Goal: Complete application form

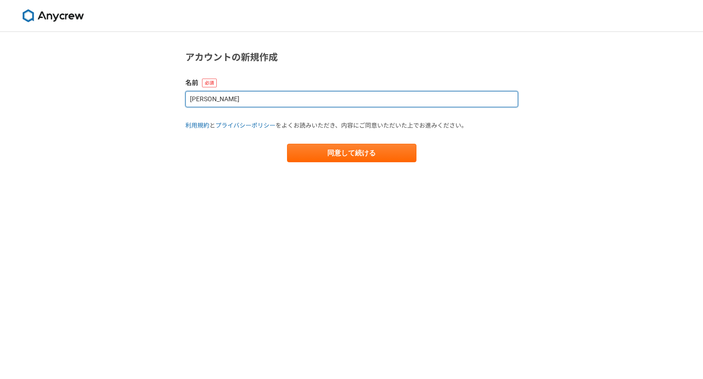
click at [260, 96] on input "[PERSON_NAME]" at bounding box center [351, 99] width 333 height 16
click at [260, 96] on input "Satoshi Tanaka" at bounding box center [351, 99] width 333 height 16
type input "t"
type input "田中 聡"
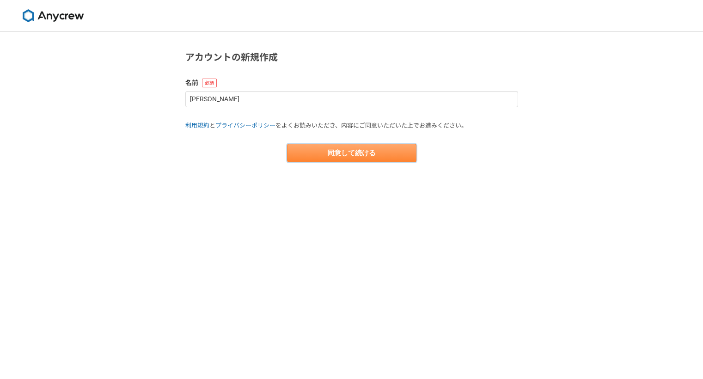
click at [328, 148] on button "同意して続ける" at bounding box center [351, 153] width 129 height 18
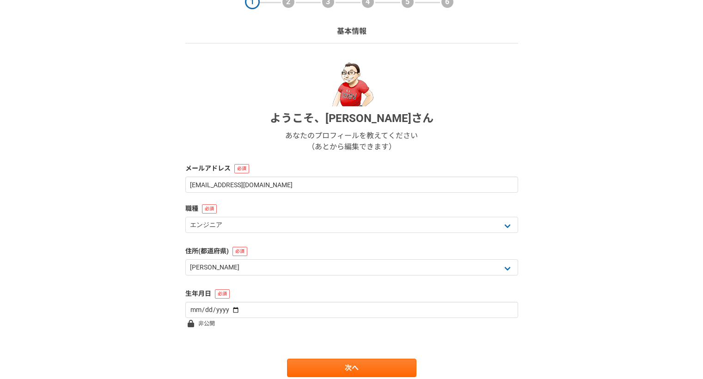
scroll to position [47, 0]
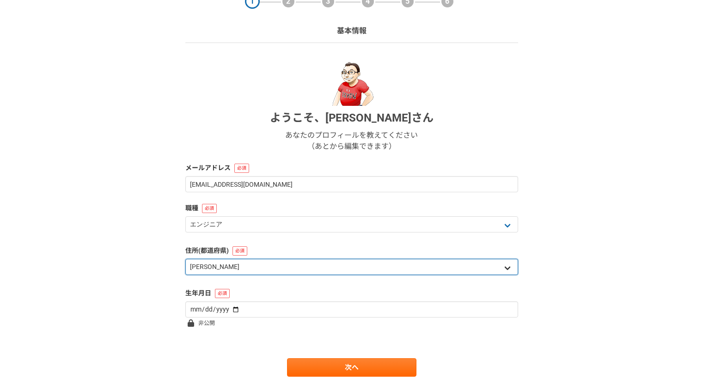
click at [267, 268] on select "北海道 青森県 岩手県 宮城県 秋田県 山形県 福島県 茨城県 栃木県 群馬県 埼玉県 千葉県 東京都 神奈川県 新潟県 富山県 石川県 福井県 山梨県 長野…" at bounding box center [351, 267] width 333 height 16
select select "9"
click at [185, 259] on select "北海道 青森県 岩手県 宮城県 秋田県 山形県 福島県 茨城県 栃木県 群馬県 埼玉県 千葉県 東京都 神奈川県 新潟県 富山県 石川県 福井県 山梨県 長野…" at bounding box center [351, 267] width 333 height 16
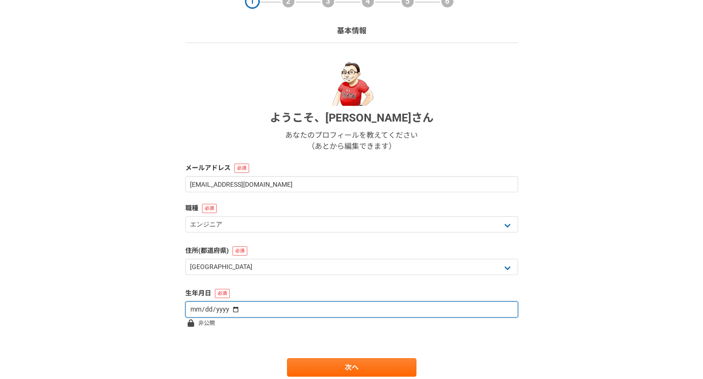
click at [196, 314] on input "date" at bounding box center [351, 309] width 333 height 16
type input "1974-05-31"
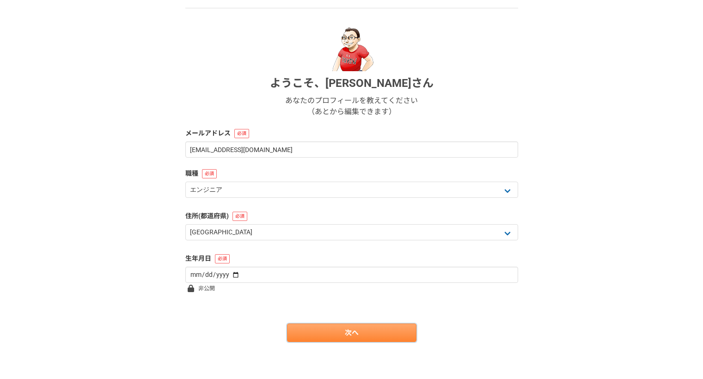
click at [358, 334] on link "次へ" at bounding box center [351, 333] width 129 height 18
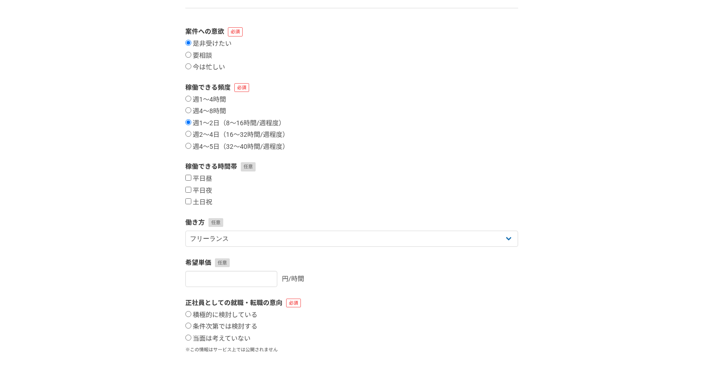
scroll to position [0, 0]
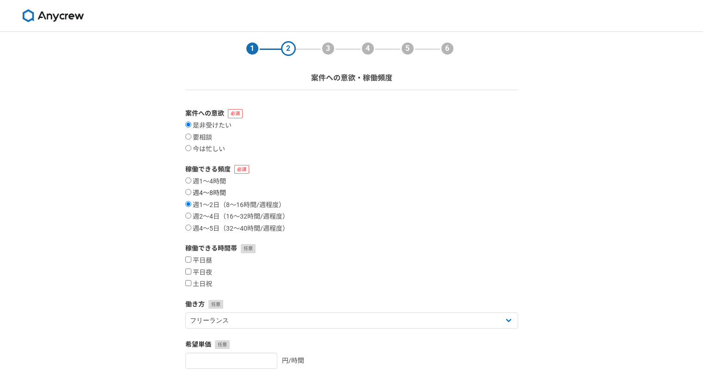
click at [190, 191] on input "週4〜8時間" at bounding box center [188, 192] width 6 height 6
radio input "true"
click at [189, 206] on input "週1〜2日（8〜16時間/週程度）" at bounding box center [188, 204] width 6 height 6
radio input "true"
click at [185, 259] on input "平日昼" at bounding box center [188, 260] width 6 height 6
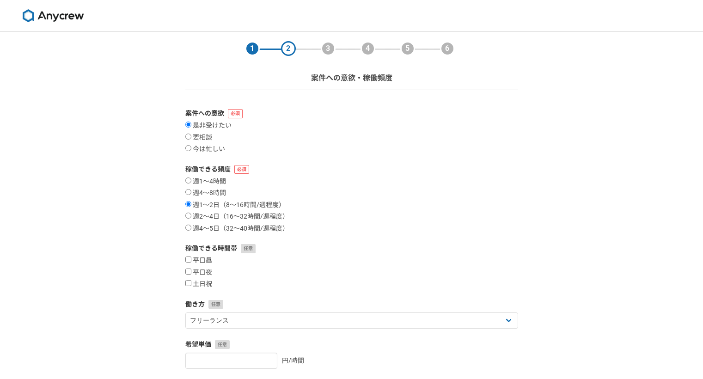
checkbox input "true"
click at [185, 274] on input "平日夜" at bounding box center [188, 272] width 6 height 6
checkbox input "true"
click at [190, 284] on input "土日祝" at bounding box center [188, 283] width 6 height 6
checkbox input "true"
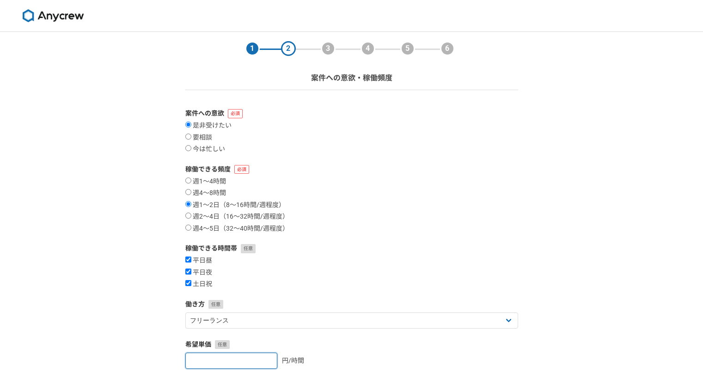
click at [226, 362] on input "number" at bounding box center [231, 361] width 92 height 16
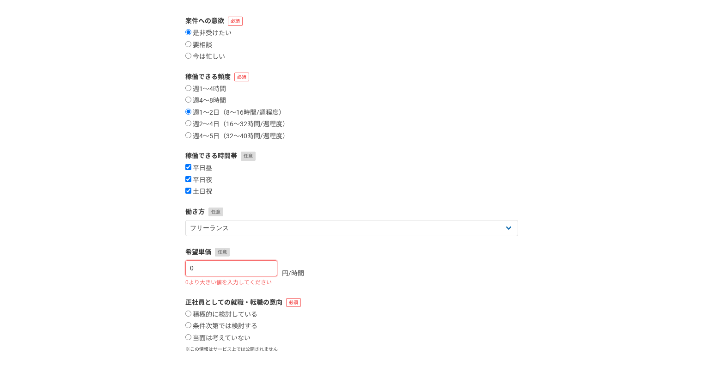
scroll to position [93, 0]
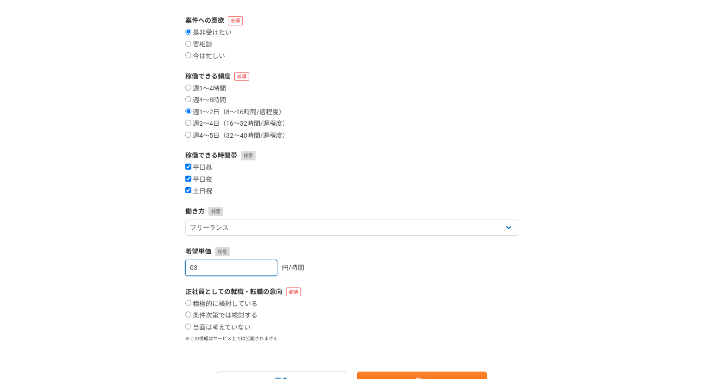
type input "0"
type input "3000"
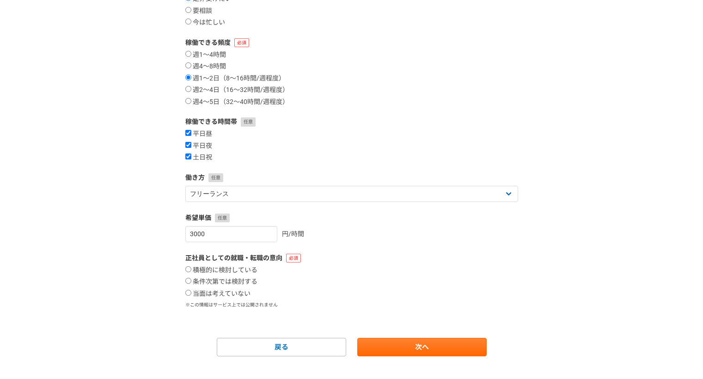
scroll to position [141, 0]
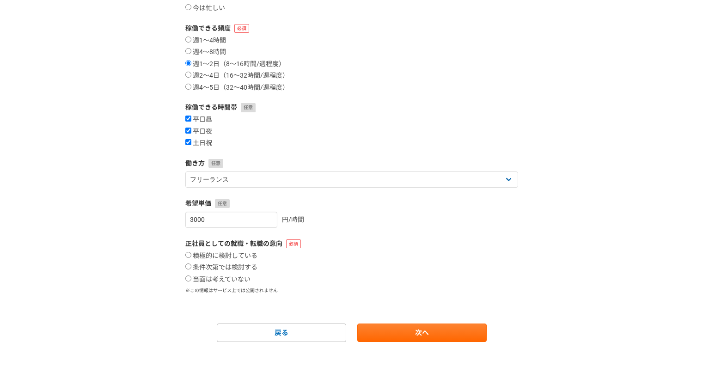
click at [183, 278] on section "1 2 3 4 5 6 案件への意欲・稼働頻度 案件への意欲 是非受けたい 要相談 今は忙しい 稼働できる頻度 週1〜4時間 週4〜8時間 週1〜2日（8〜1…" at bounding box center [351, 116] width 351 height 451
click at [189, 278] on input "当面は考えていない" at bounding box center [188, 279] width 6 height 6
radio input "true"
click at [417, 333] on link "次へ" at bounding box center [421, 333] width 129 height 18
select select
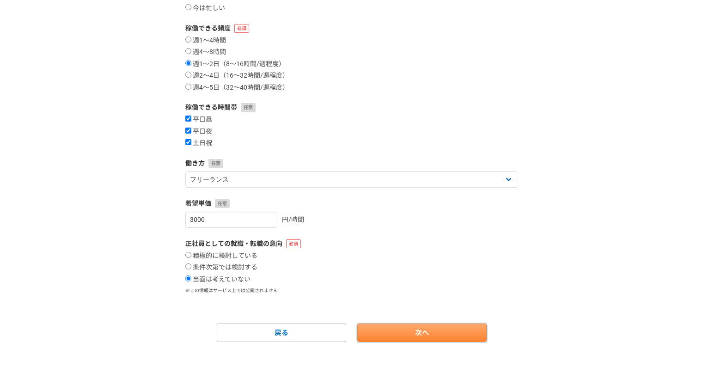
select select
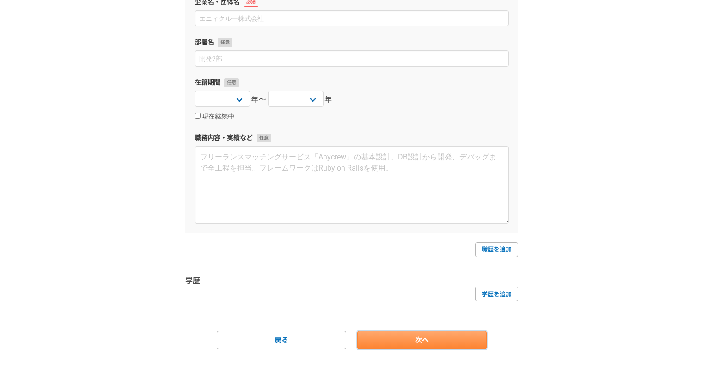
scroll to position [0, 0]
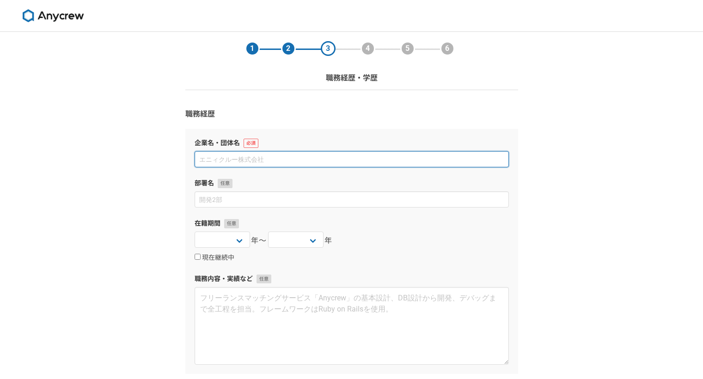
click at [235, 157] on input at bounding box center [352, 159] width 314 height 16
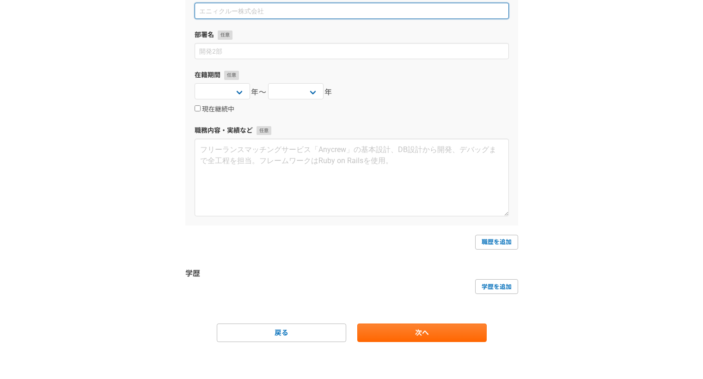
scroll to position [147, 0]
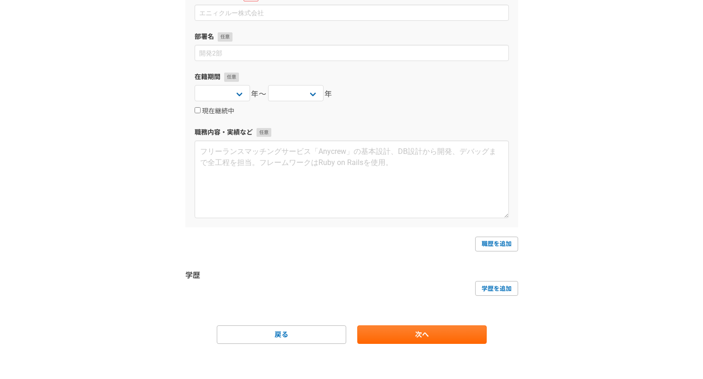
click at [249, 281] on div "学歴を追加" at bounding box center [351, 288] width 333 height 15
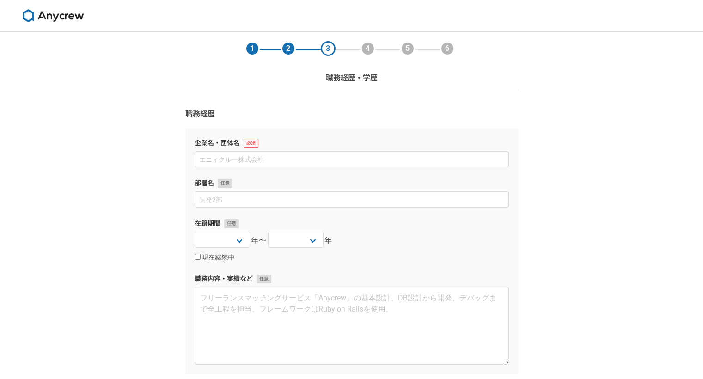
click at [670, 83] on div "1 2 3 4 5 6 職務経歴・学歴 職務経歴 企業名・団体名 部署名 在籍期間 2025 2024 2023 2022 2021 2020 2019 20…" at bounding box center [351, 280] width 703 height 496
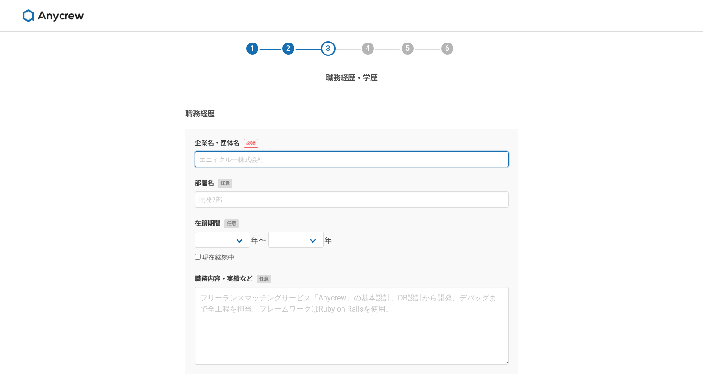
click at [256, 160] on input at bounding box center [352, 159] width 314 height 16
type input "t"
type input "と"
type input "トランジット株式会社"
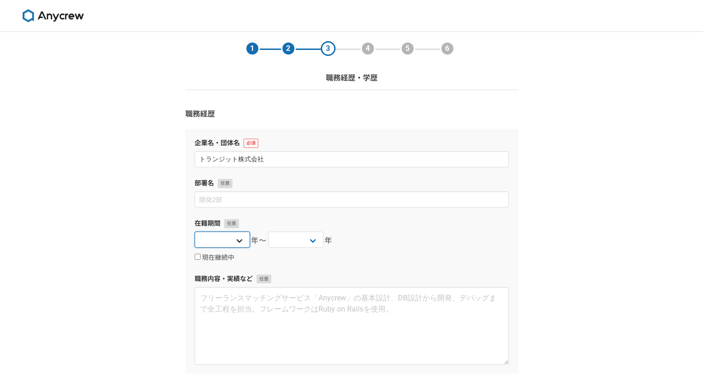
click at [230, 237] on select "2025 2024 2023 2022 2021 2020 2019 2018 2017 2016 2015 2014 2013 2012 2011 2010…" at bounding box center [222, 240] width 55 height 16
select select "2022"
click at [195, 232] on select "2025 2024 2023 2022 2021 2020 2019 2018 2017 2016 2015 2014 2013 2012 2011 2010…" at bounding box center [222, 240] width 55 height 16
click at [200, 256] on input "現在継続中" at bounding box center [198, 257] width 6 height 6
checkbox input "true"
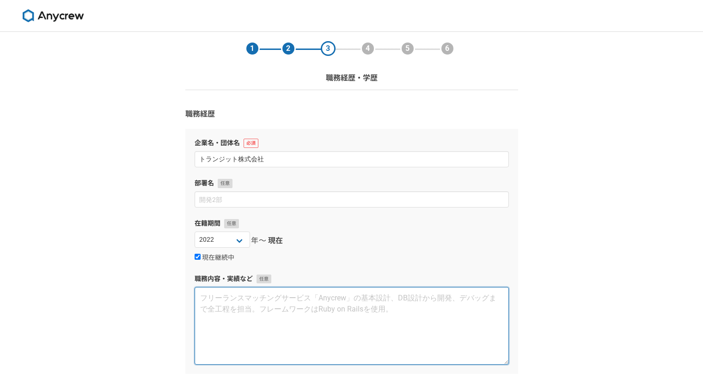
click at [251, 314] on textarea at bounding box center [352, 326] width 314 height 78
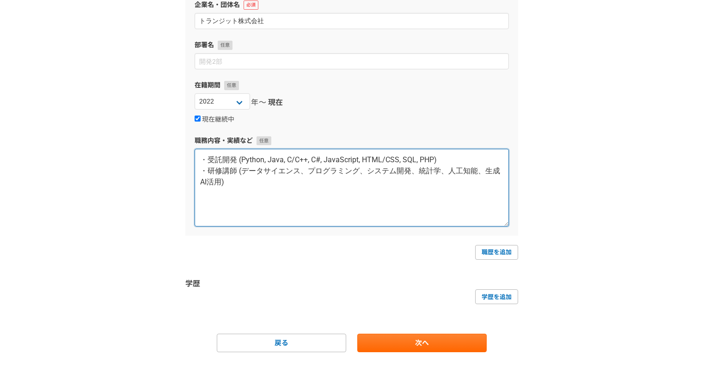
scroll to position [139, 0]
drag, startPoint x: 246, startPoint y: 190, endPoint x: 184, endPoint y: 147, distance: 75.7
click at [184, 147] on section "1 2 3 4 5 6 職務経歴・学歴 職務経歴 企業名・団体名 トランジット株式会社 部署名 在籍期間 2025 2024 2023 2022 2021 2…" at bounding box center [351, 122] width 351 height 459
type textarea "・受託開発 (Python, Java, C/C++, C#, JavaScript, HTML/CSS, SQL, PHP) ・研修講師 (データサイエンス…"
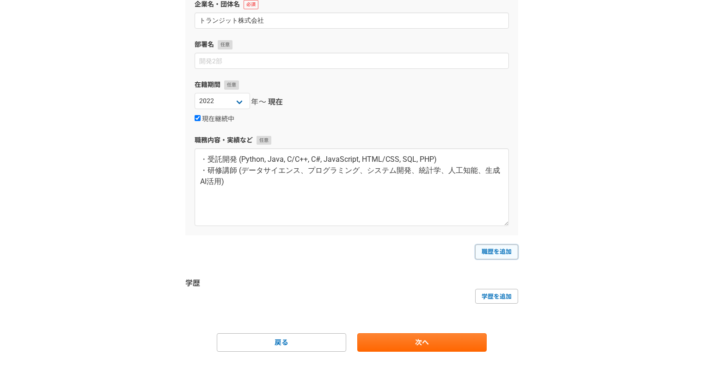
click at [501, 255] on link "職歴を追加" at bounding box center [496, 252] width 43 height 15
select select
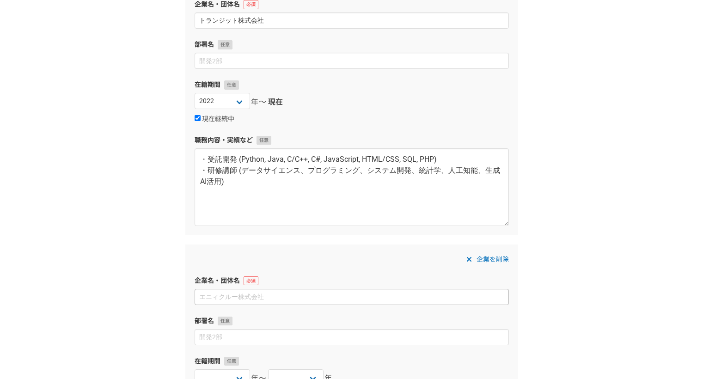
click at [282, 295] on input at bounding box center [352, 297] width 314 height 16
click at [227, 102] on select "2025 2024 2023 2022 2021 2020 2019 2018 2017 2016 2015 2014 2013 2012 2011 2010…" at bounding box center [222, 101] width 55 height 16
select select "2015"
click at [195, 93] on select "2025 2024 2023 2022 2021 2020 2019 2018 2017 2016 2015 2014 2013 2012 2011 2010…" at bounding box center [222, 101] width 55 height 16
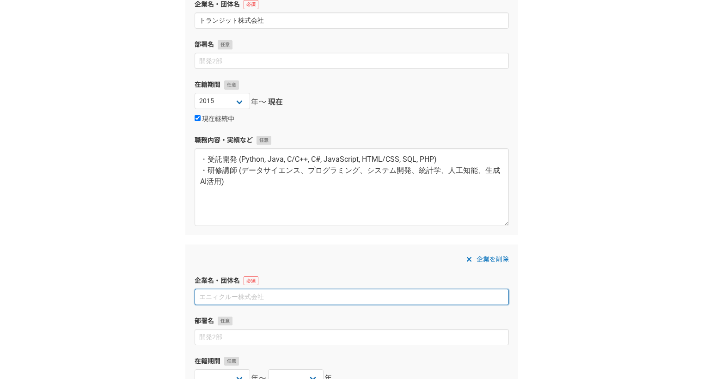
click at [214, 297] on input at bounding box center [352, 297] width 314 height 16
type input "k"
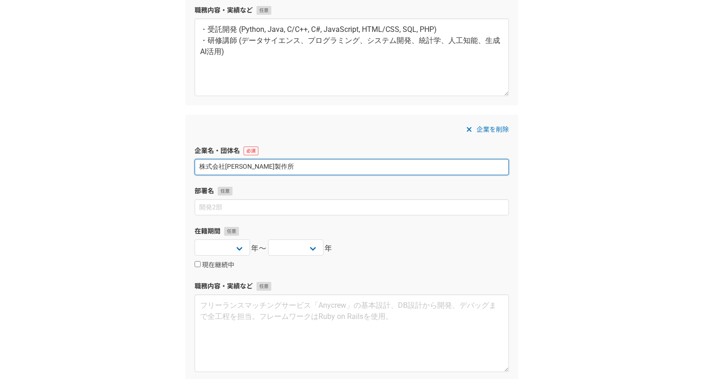
scroll to position [269, 0]
type input "株式会社島津製作所"
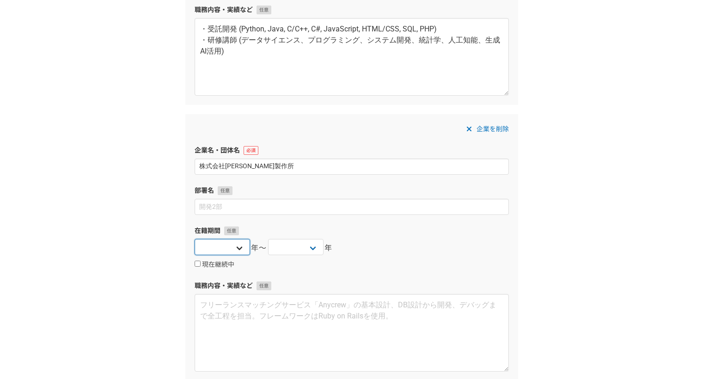
click at [240, 247] on select "2025 2024 2023 2022 2021 2020 2019 2018 2017 2016 2015 2014 2013 2012 2011 2010…" at bounding box center [222, 247] width 55 height 16
select select "2010"
click at [195, 239] on select "2025 2024 2023 2022 2021 2020 2019 2018 2017 2016 2015 2014 2013 2012 2011 2010…" at bounding box center [222, 247] width 55 height 16
click at [306, 244] on select "2025 2024 2023 2022 2021 2020 2019 2018 2017 2016 2015 2014 2013 2012 2011 2010…" at bounding box center [295, 247] width 55 height 16
select select "2015"
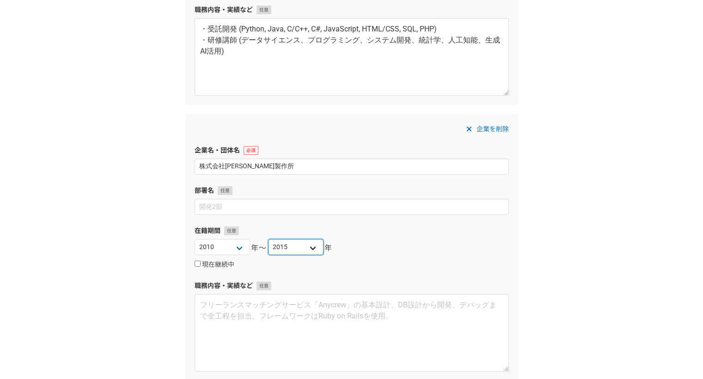
click at [268, 239] on select "2025 2024 2023 2022 2021 2020 2019 2018 2017 2016 2015 2014 2013 2012 2011 2010…" at bounding box center [295, 247] width 55 height 16
click at [638, 215] on div "1 2 3 4 5 6 職務経歴・学歴 職務経歴 企業名・団体名 トランジット株式会社 部署名 在籍期間 2025 2024 2023 2022 2021 2…" at bounding box center [351, 149] width 703 height 772
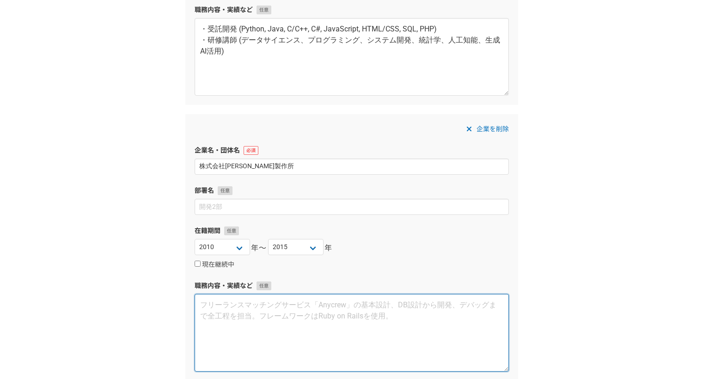
click at [348, 335] on textarea at bounding box center [352, 333] width 314 height 78
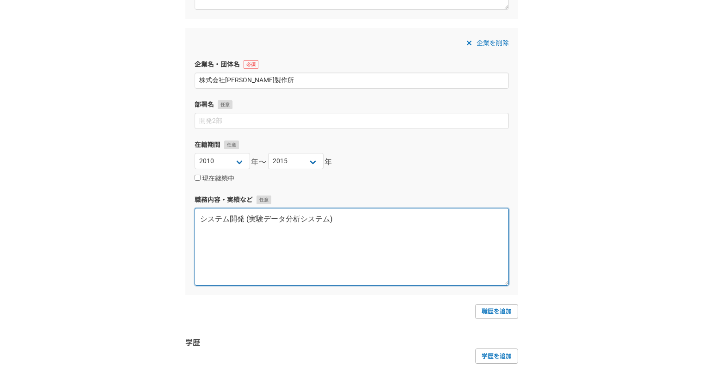
scroll to position [389, 0]
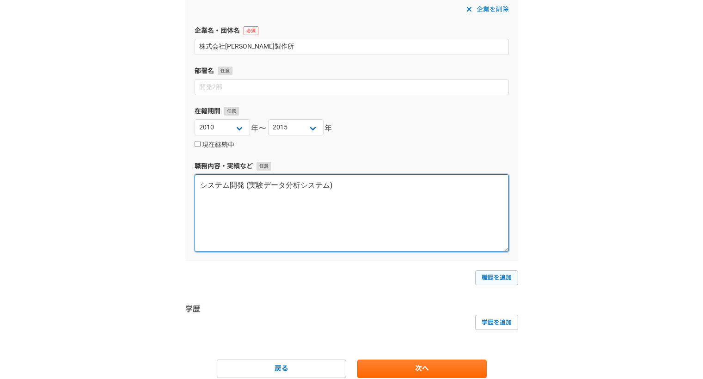
type textarea "システム開発 (実験データ分析システム)"
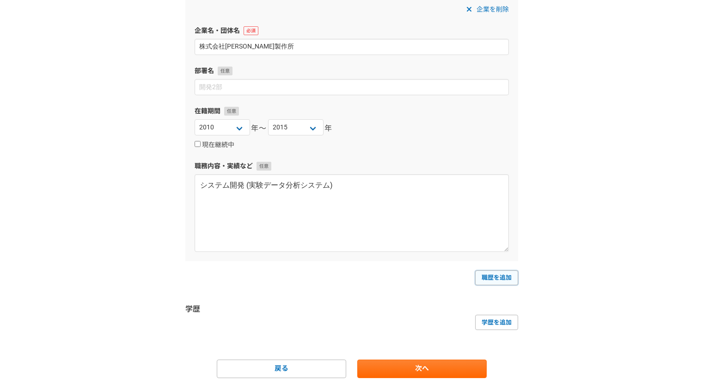
click at [501, 275] on link "職歴を追加" at bounding box center [496, 277] width 43 height 15
select select
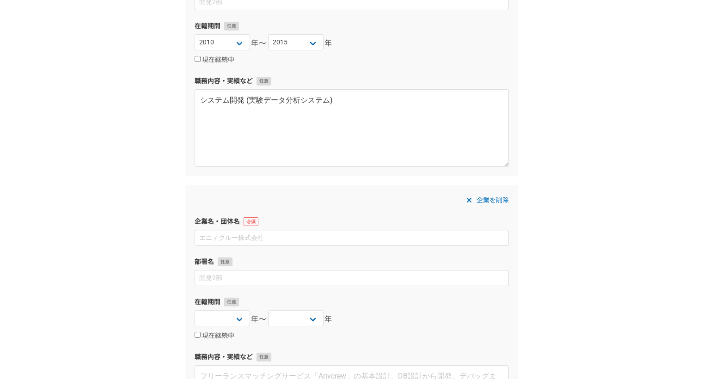
scroll to position [487, 0]
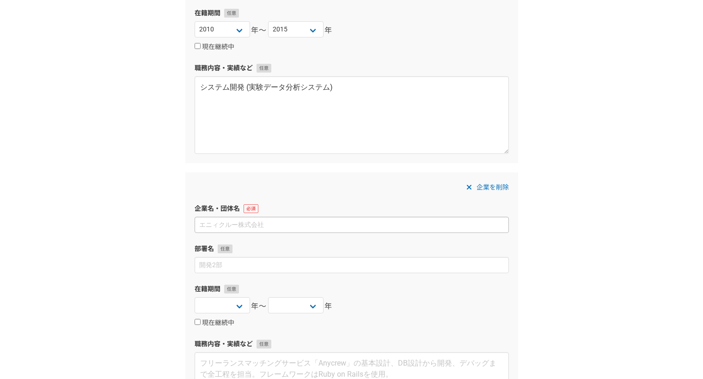
click at [340, 221] on input at bounding box center [352, 225] width 314 height 16
type input "e"
type input "エーザイ株式会社"
click at [221, 303] on select "2025 2024 2023 2022 2021 2020 2019 2018 2017 2016 2015 2014 2013 2012 2011 2010…" at bounding box center [222, 305] width 55 height 16
select select "2016"
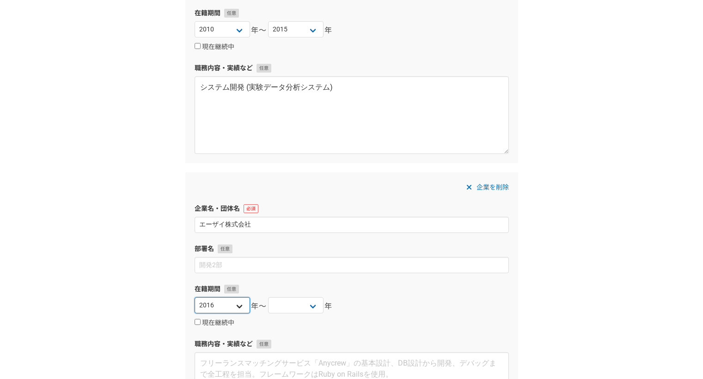
click at [195, 297] on select "2025 2024 2023 2022 2021 2020 2019 2018 2017 2016 2015 2014 2013 2012 2011 2010…" at bounding box center [222, 305] width 55 height 16
click at [299, 306] on select "2025 2024 2023 2022 2021 2020 2019 2018 2017 2016 2015 2014 2013 2012 2011 2010…" at bounding box center [295, 305] width 55 height 16
click at [268, 297] on select "2025 2024 2023 2022 2021 2020 2019 2018 2017 2016 2015 2014 2013 2012 2011 2010…" at bounding box center [295, 305] width 55 height 16
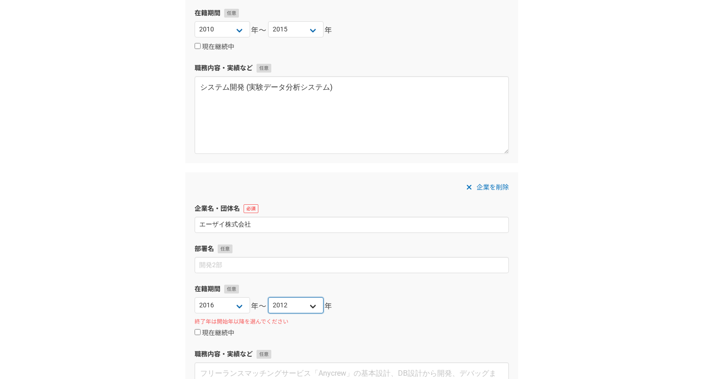
click at [294, 300] on select "2025 2024 2023 2022 2021 2020 2019 2018 2017 2016 2015 2014 2013 2012 2011 2010…" at bounding box center [295, 305] width 55 height 16
select select "2010"
click at [268, 297] on select "2025 2024 2023 2022 2021 2020 2019 2018 2017 2016 2015 2014 2013 2012 2011 2010…" at bounding box center [295, 305] width 55 height 16
click at [228, 296] on div "在籍期間 2025 2024 2023 2022 2021 2020 2019 2018 2017 2016 2015 2014 2013 2012 2011…" at bounding box center [352, 311] width 314 height 54
click at [227, 308] on select "2025 2024 2023 2022 2021 2020 2019 2018 2017 2016 2015 2014 2013 2012 2011 2010…" at bounding box center [222, 305] width 55 height 16
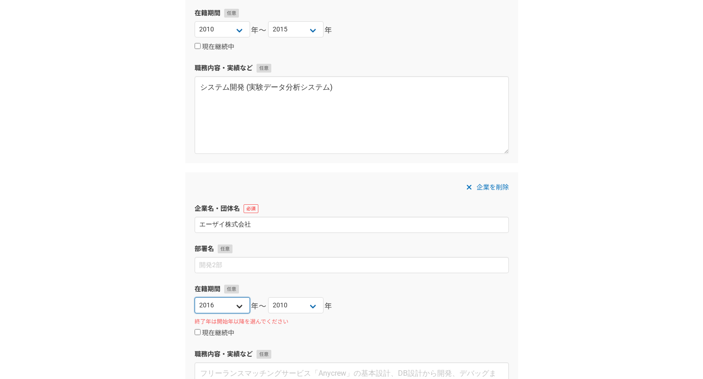
select select "2006"
click at [195, 297] on select "2025 2024 2023 2022 2021 2020 2019 2018 2017 2016 2015 2014 2013 2012 2011 2010…" at bounding box center [222, 305] width 55 height 16
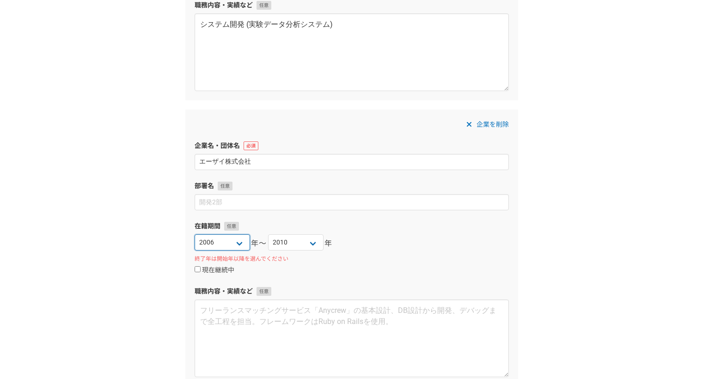
scroll to position [551, 0]
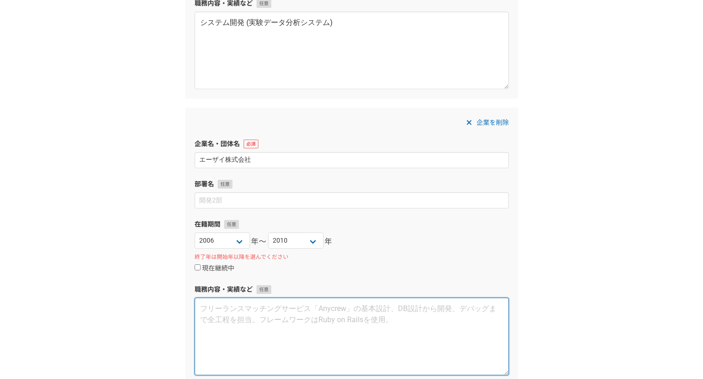
click at [246, 321] on textarea at bounding box center [352, 337] width 314 height 78
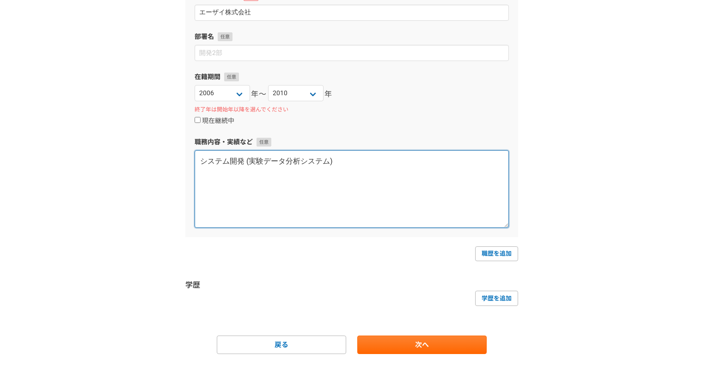
scroll to position [711, 0]
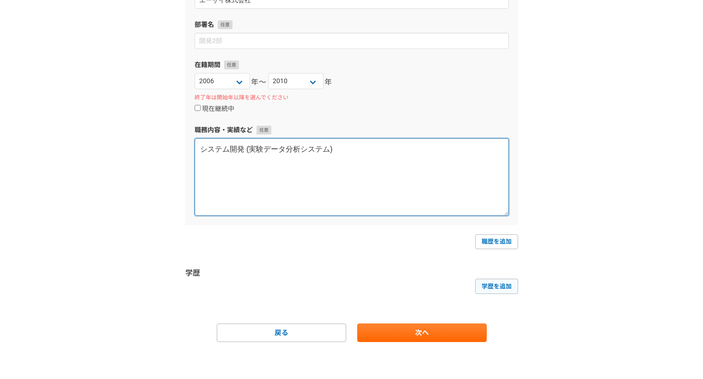
type textarea "システム開発 (実験データ分析システム)"
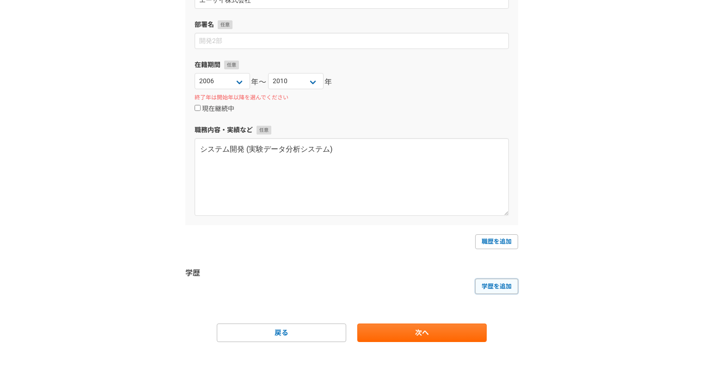
click at [492, 286] on link "学歴を追加" at bounding box center [496, 286] width 43 height 15
select select
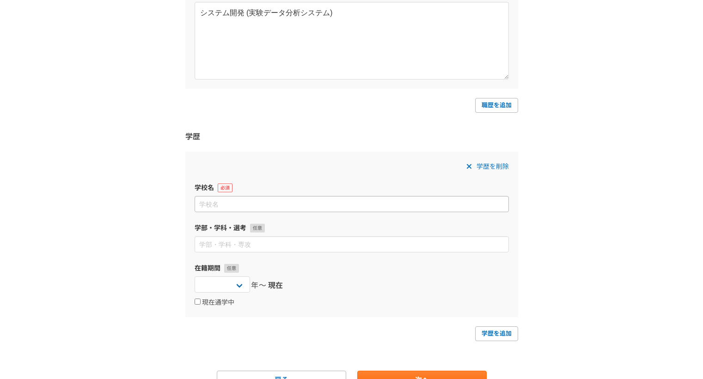
scroll to position [849, 0]
type input "t"
type input "東"
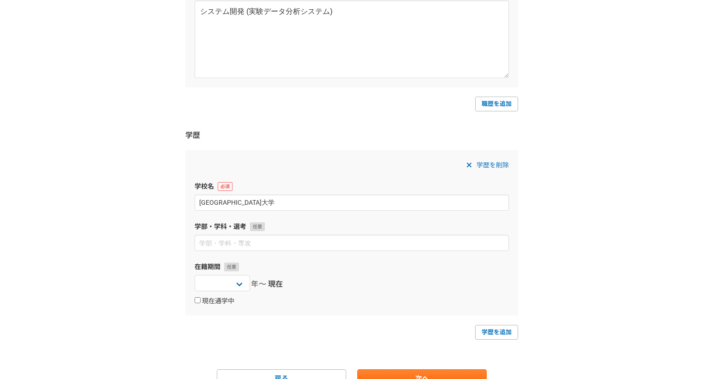
type input "北陸先端科学技術大学院大学"
click at [200, 300] on input "現在通学中" at bounding box center [198, 300] width 6 height 6
checkbox input "true"
select select
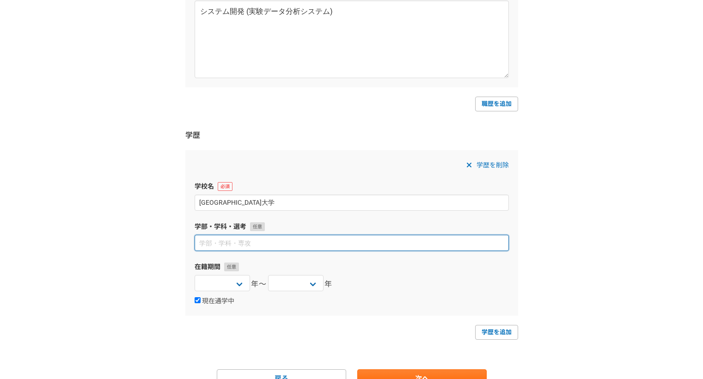
click at [237, 242] on input at bounding box center [352, 243] width 314 height 16
type input "情報科学研究科"
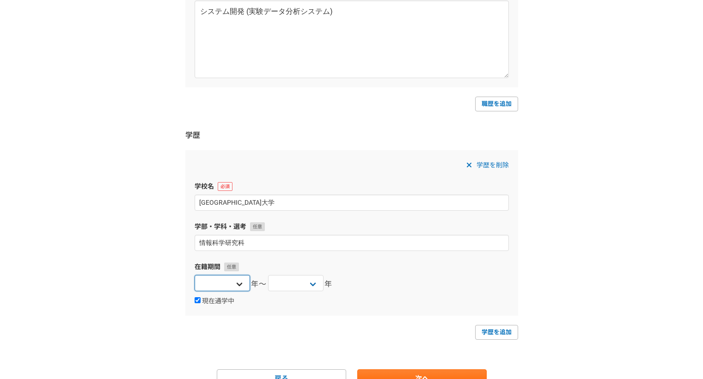
click at [230, 290] on select "2025 2024 2023 2022 2021 2020 2019 2018 2017 2016 2015 2014 2013 2012 2011 2010…" at bounding box center [222, 283] width 55 height 16
select select "1998"
click at [195, 275] on select "2025 2024 2023 2022 2021 2020 2019 2018 2017 2016 2015 2014 2013 2012 2011 2010…" at bounding box center [222, 283] width 55 height 16
click at [307, 280] on select "2025 2024 2023 2022 2021 2020 2019 2018 2017 2016 2015 2014 2013 2012 2011 2010…" at bounding box center [295, 283] width 55 height 16
select select "2000"
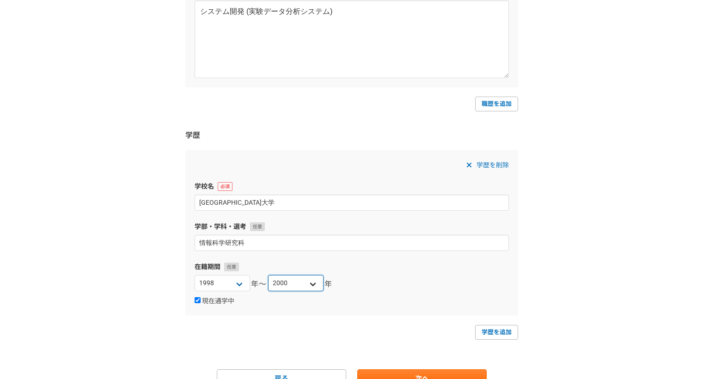
click at [268, 275] on select "2025 2024 2023 2022 2021 2020 2019 2018 2017 2016 2015 2014 2013 2012 2011 2010…" at bounding box center [295, 283] width 55 height 16
click at [486, 335] on link "学歴を追加" at bounding box center [496, 332] width 43 height 15
select select
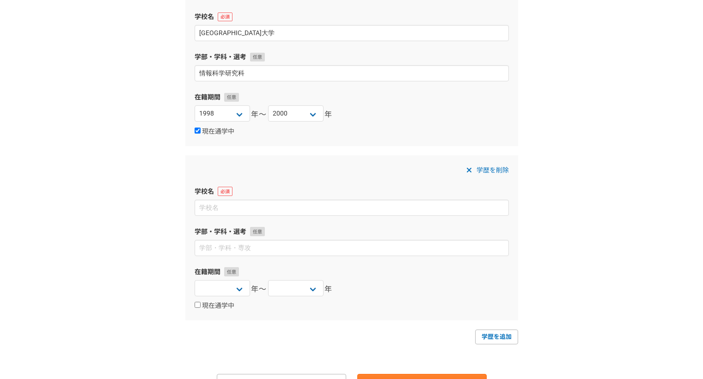
scroll to position [1019, 0]
click at [251, 208] on input at bounding box center [352, 207] width 314 height 16
type input "東京工業大学"
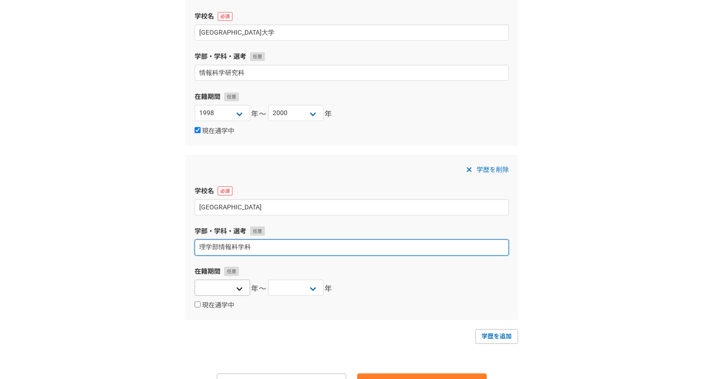
type input "理学部情報科学科"
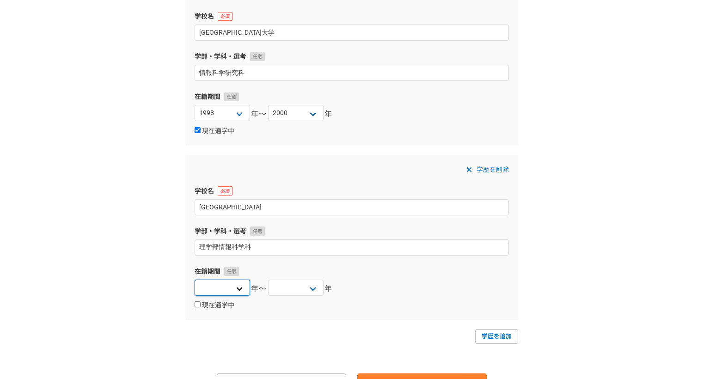
click at [235, 284] on select "2025 2024 2023 2022 2021 2020 2019 2018 2017 2016 2015 2014 2013 2012 2011 2010…" at bounding box center [222, 288] width 55 height 16
select select "1993"
click at [195, 280] on select "2025 2024 2023 2022 2021 2020 2019 2018 2017 2016 2015 2014 2013 2012 2011 2010…" at bounding box center [222, 288] width 55 height 16
click at [299, 286] on select "2025 2024 2023 2022 2021 2020 2019 2018 2017 2016 2015 2014 2013 2012 2011 2010…" at bounding box center [295, 288] width 55 height 16
select select "1998"
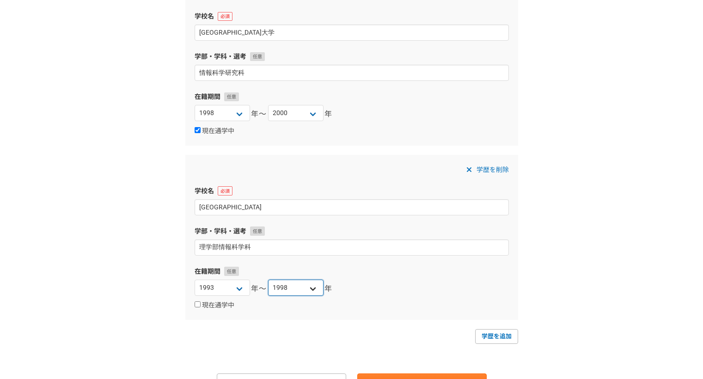
click at [268, 280] on select "2025 2024 2023 2022 2021 2020 2019 2018 2017 2016 2015 2014 2013 2012 2011 2010…" at bounding box center [295, 288] width 55 height 16
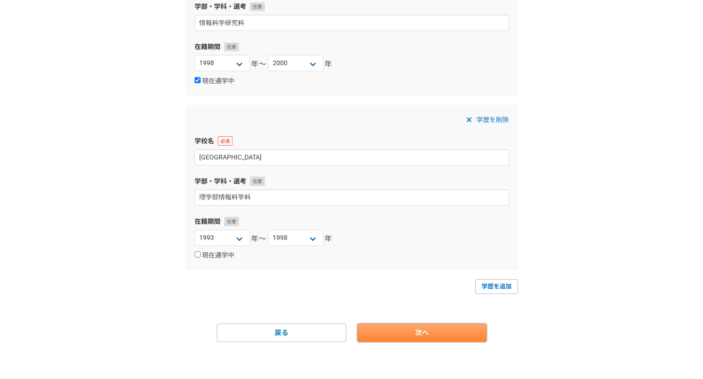
click at [427, 333] on link "次へ" at bounding box center [421, 333] width 129 height 18
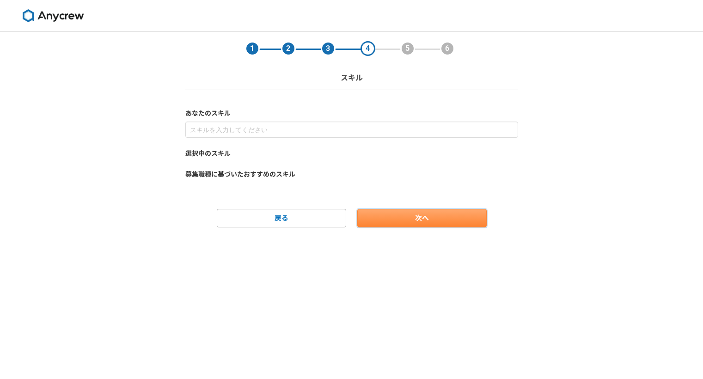
scroll to position [0, 0]
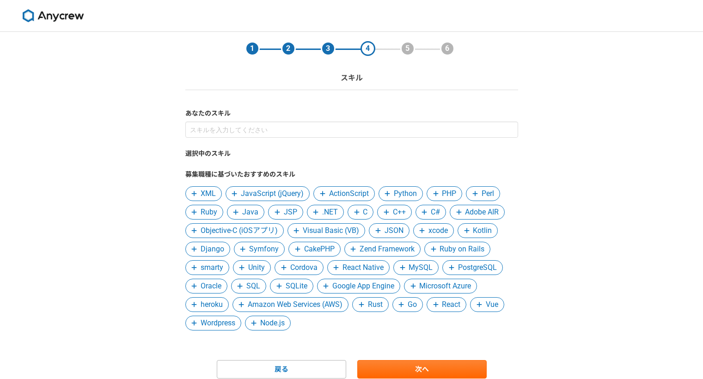
click at [208, 195] on span "XML" at bounding box center [208, 193] width 15 height 11
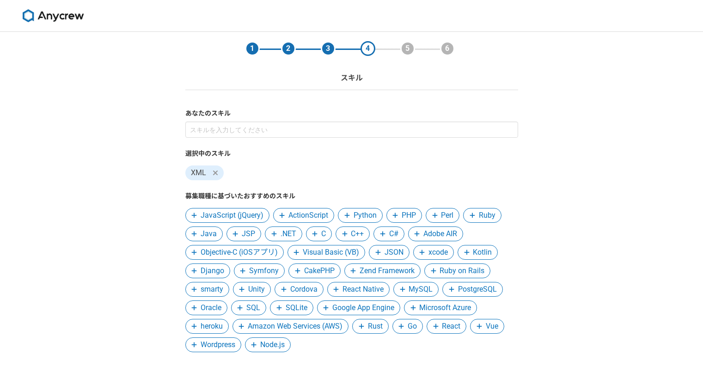
click at [213, 213] on span "JavaScript (jQuery)" at bounding box center [232, 215] width 63 height 11
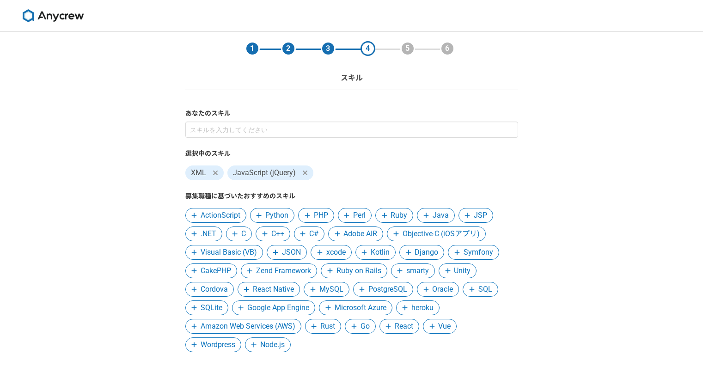
click at [278, 209] on span "Python" at bounding box center [272, 215] width 44 height 15
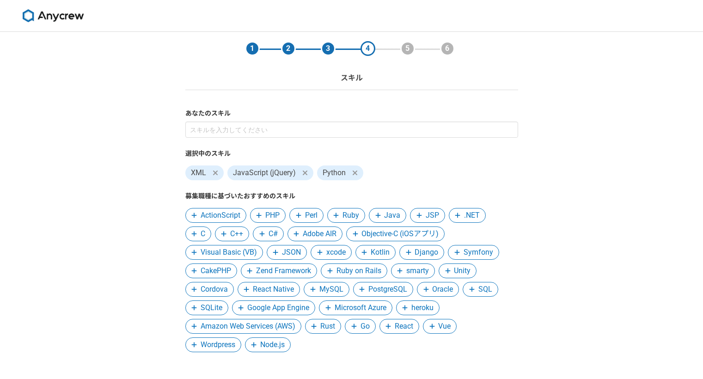
click at [273, 213] on span "PHP" at bounding box center [272, 215] width 14 height 11
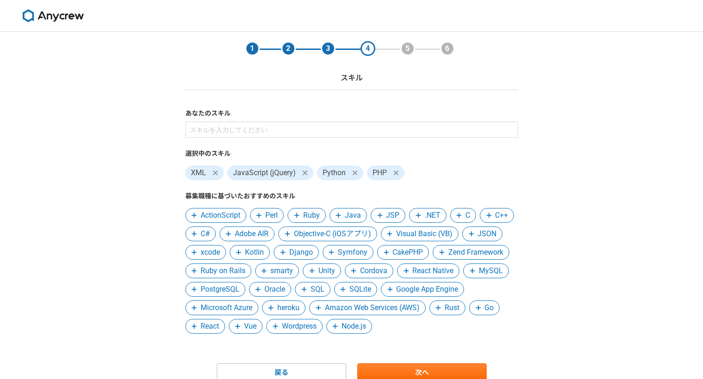
click at [355, 215] on span "Java" at bounding box center [353, 215] width 16 height 11
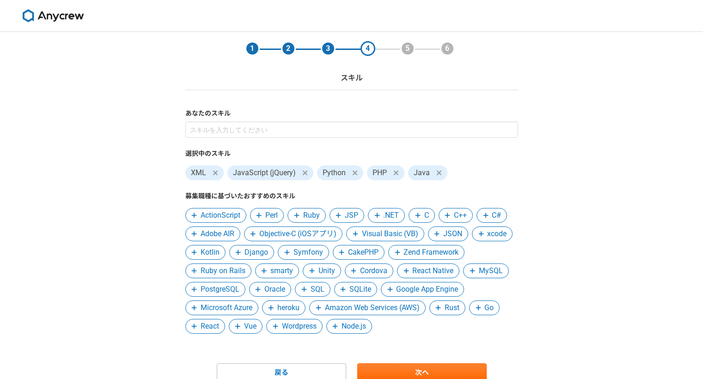
click at [355, 215] on span "JSP" at bounding box center [351, 215] width 13 height 11
click at [355, 215] on span ".NET" at bounding box center [353, 215] width 16 height 11
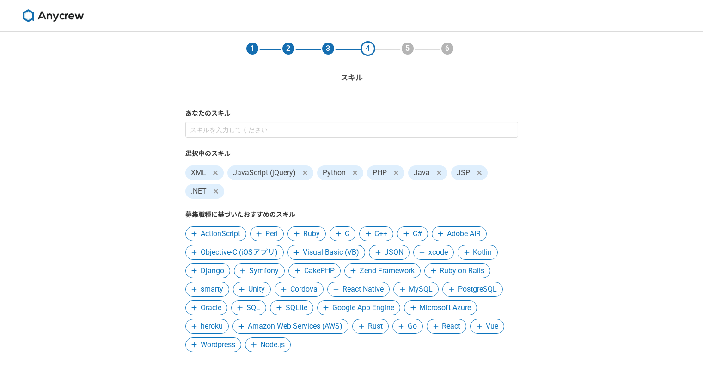
click at [339, 231] on icon at bounding box center [339, 234] width 6 height 6
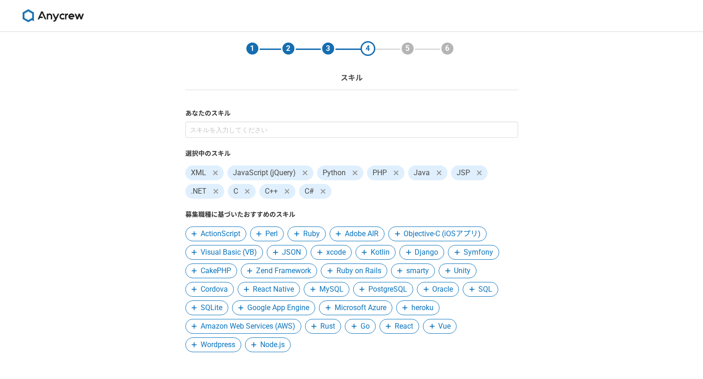
click at [237, 254] on span "Visual Basic (VB)" at bounding box center [229, 252] width 56 height 11
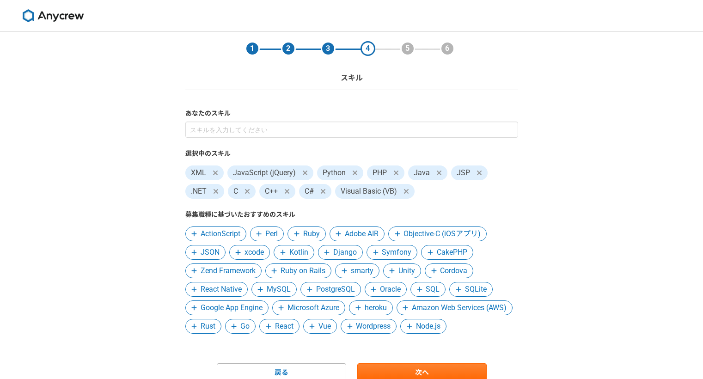
click at [212, 254] on span "JSON" at bounding box center [210, 252] width 19 height 11
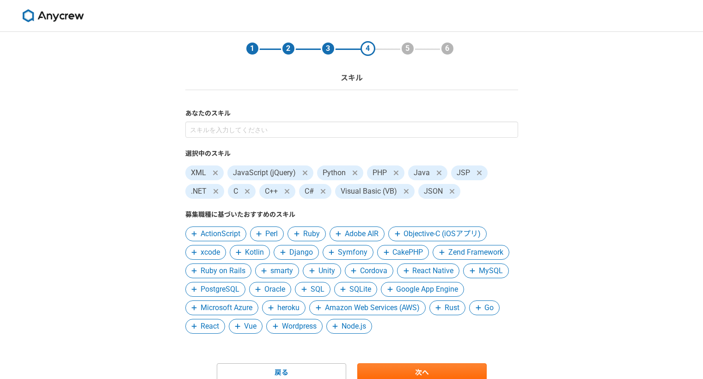
click at [297, 255] on span "Django" at bounding box center [301, 252] width 24 height 11
click at [348, 255] on span "CakePHP" at bounding box center [359, 252] width 31 height 11
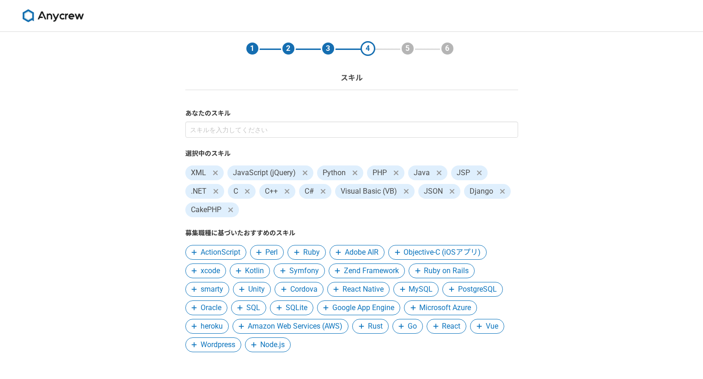
click at [423, 291] on span "MySQL" at bounding box center [421, 289] width 24 height 11
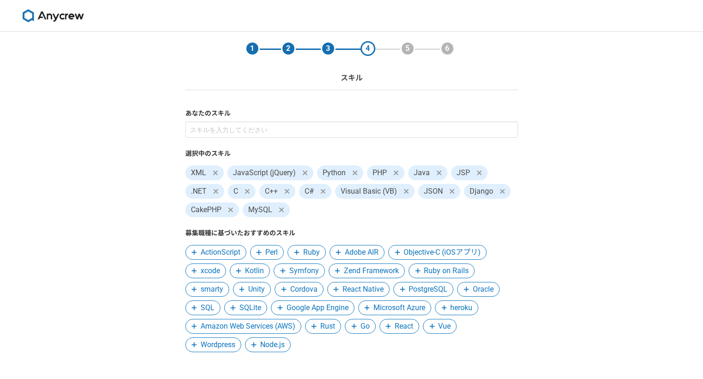
click at [423, 291] on span "PostgreSQL" at bounding box center [428, 289] width 39 height 11
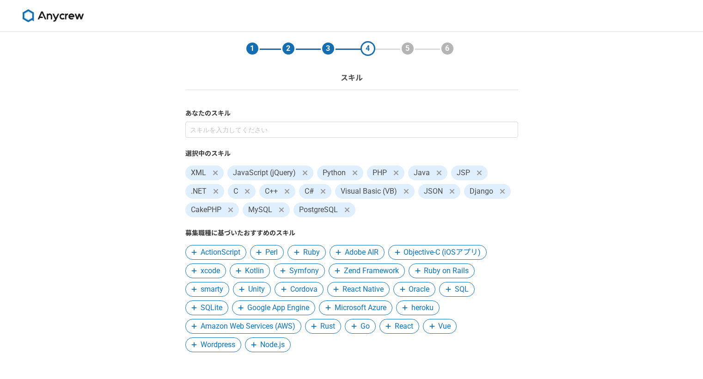
click at [465, 294] on span "SQL" at bounding box center [462, 289] width 14 height 11
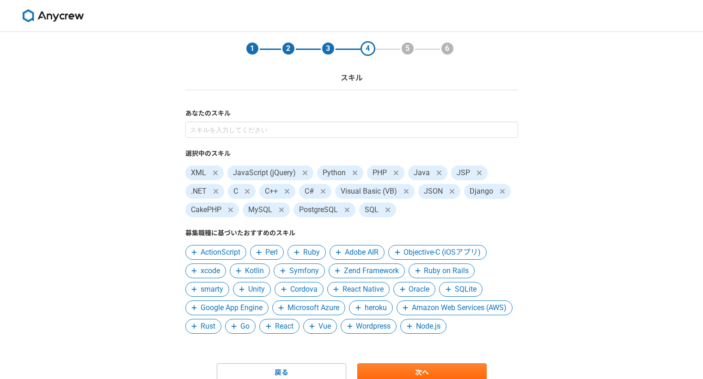
click at [465, 294] on span "SQLite" at bounding box center [466, 289] width 22 height 11
click at [234, 307] on span "Google App Engine" at bounding box center [232, 307] width 62 height 11
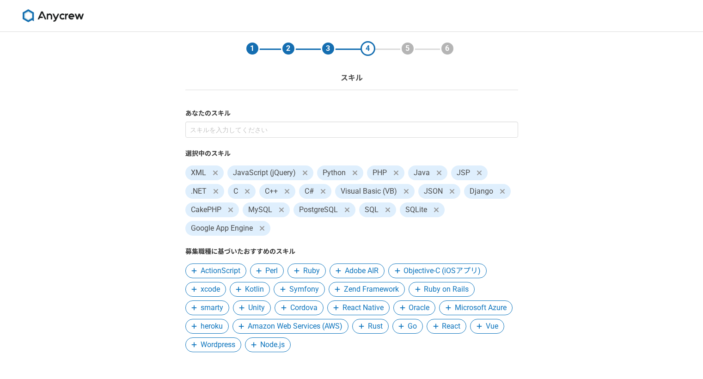
click at [442, 332] on span "React" at bounding box center [451, 326] width 18 height 11
click at [442, 332] on span "Vue" at bounding box center [448, 326] width 12 height 11
click at [442, 332] on span "Wordpress" at bounding box center [459, 326] width 35 height 11
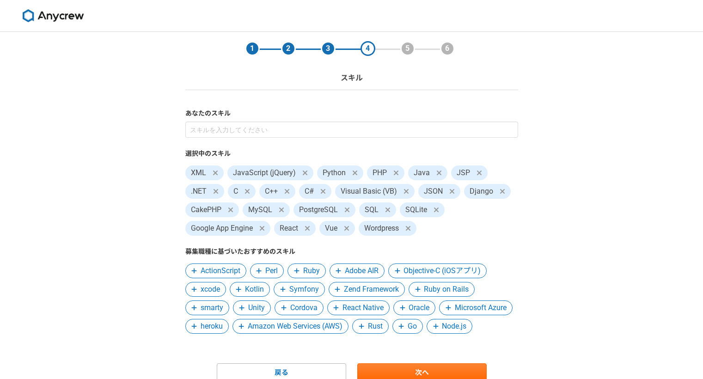
click at [442, 332] on span "Node.js" at bounding box center [454, 326] width 25 height 11
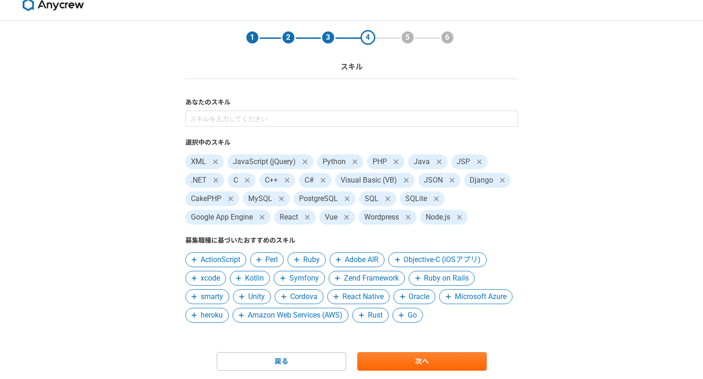
scroll to position [40, 0]
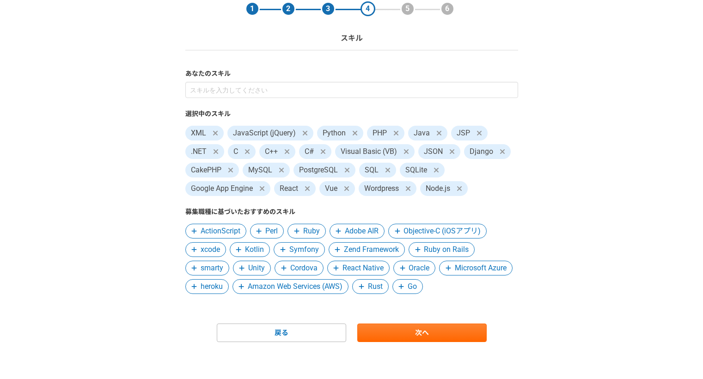
click at [430, 323] on form "あなたのスキル 選択中のスキル XML JavaScript (jQuery) Python PHP Java JSP .NET C C++ C# Visua…" at bounding box center [351, 205] width 333 height 273
click at [427, 328] on link "次へ" at bounding box center [421, 333] width 129 height 18
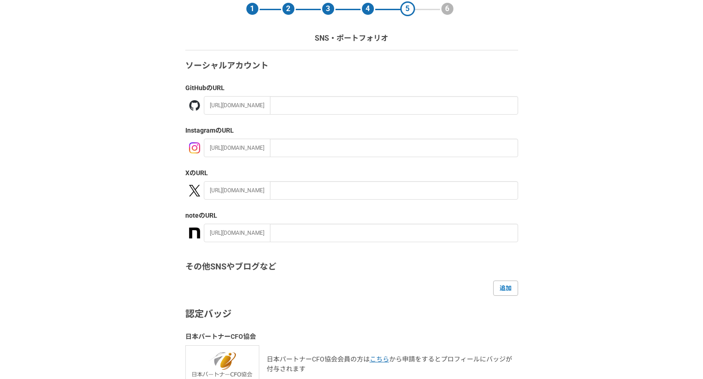
scroll to position [0, 0]
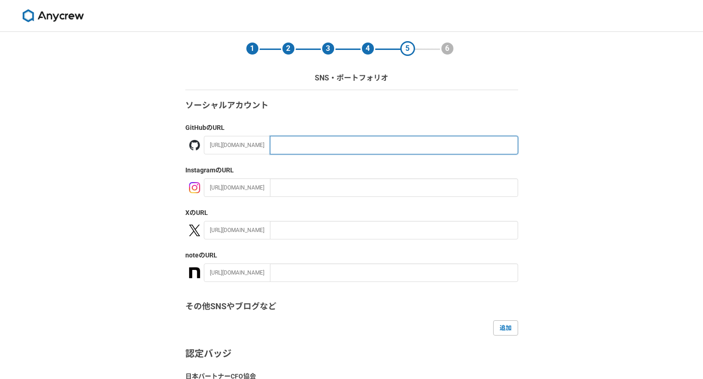
click at [283, 146] on input "text" at bounding box center [394, 145] width 248 height 18
type input "え"
click at [339, 150] on input "engineertochi" at bounding box center [394, 145] width 248 height 18
type input "e"
type input "satstnka"
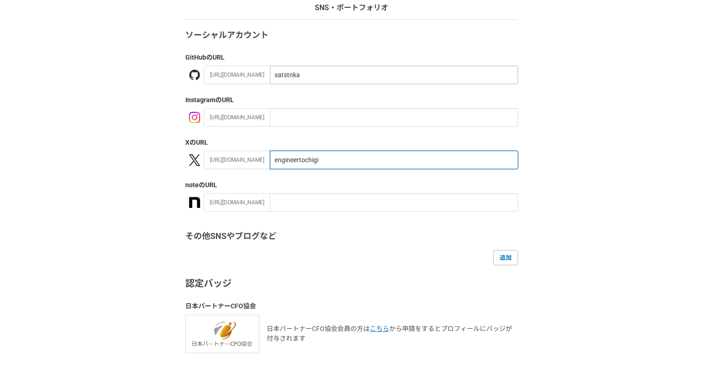
scroll to position [129, 0]
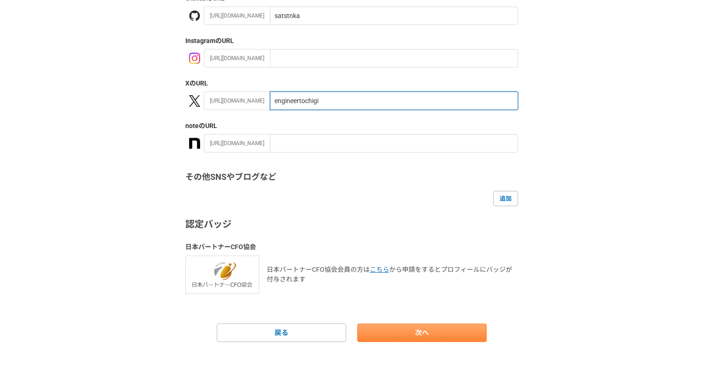
type input "engineertochigi"
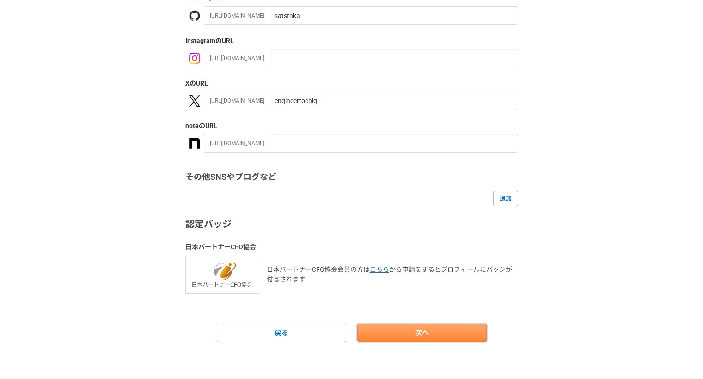
click at [430, 336] on link "次へ" at bounding box center [421, 333] width 129 height 18
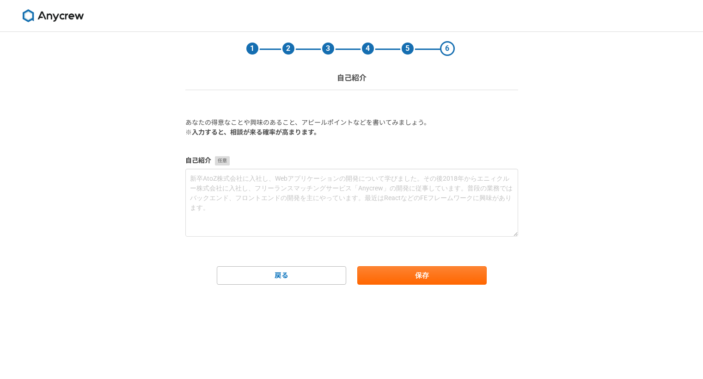
scroll to position [0, 0]
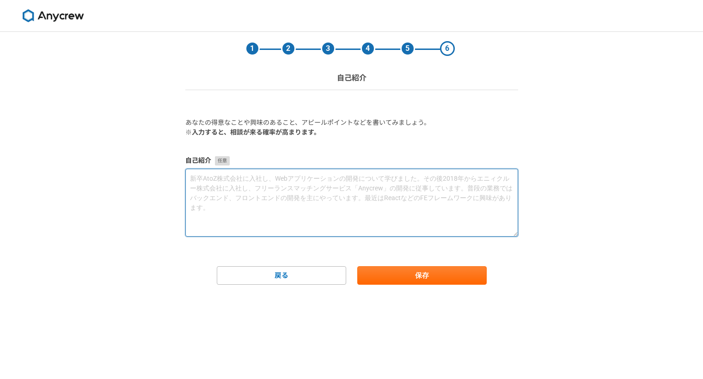
click at [217, 178] on textarea at bounding box center [351, 203] width 333 height 68
paste textarea "■自己紹介 はじめまして。フリーランスエンジニアの 田中 聡（たなか さとし） と申します。 「技術を駆使すること」ではなく「一般の人が技術の恩恵を受けられる…"
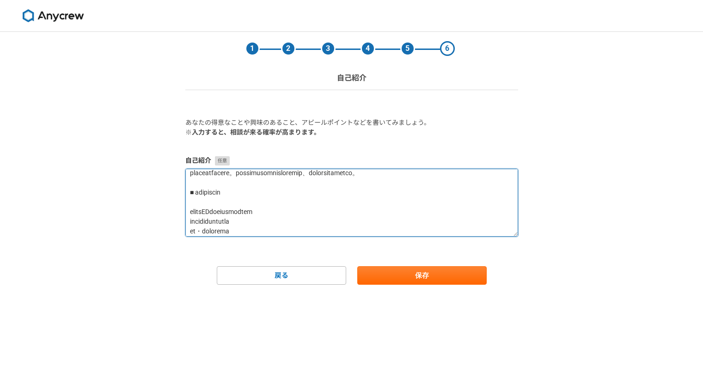
scroll to position [584, 0]
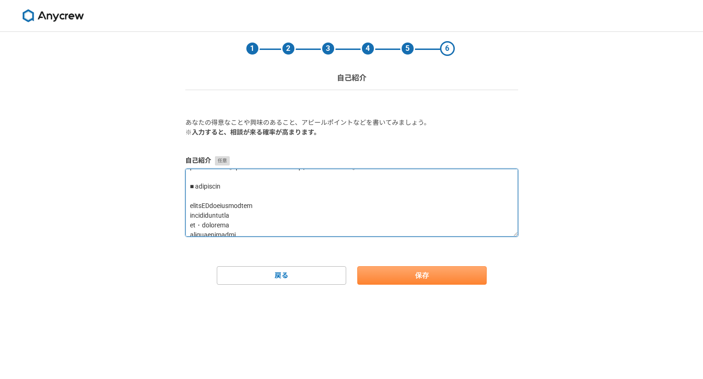
type textarea "■自己紹介 はじめまして。フリーランスエンジニアの 田中 聡（たなか さとし） と申します。 「技術を駆使すること」ではなく「一般の人が技術の恩恵を受けられる…"
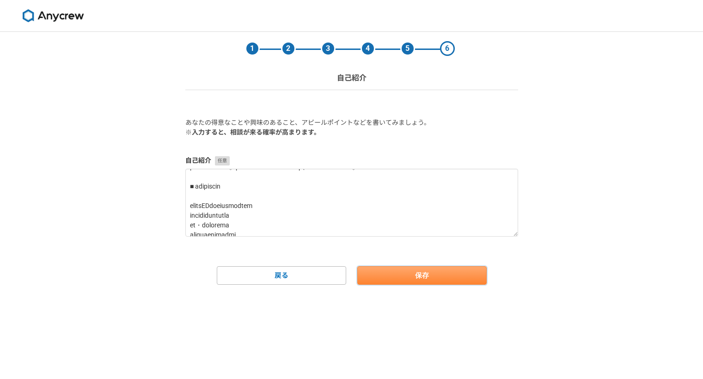
click at [391, 270] on button "保存" at bounding box center [421, 275] width 129 height 18
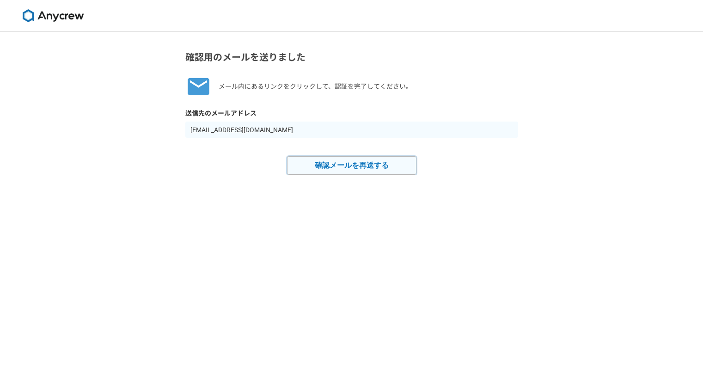
click at [355, 167] on button "確認メールを再送する" at bounding box center [351, 165] width 129 height 18
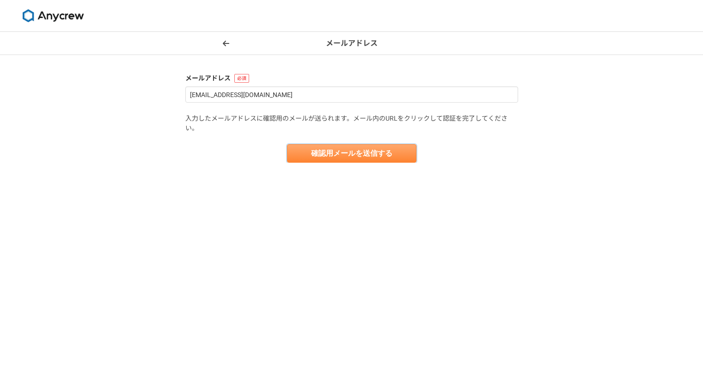
click at [340, 158] on button "確認用メールを送信する" at bounding box center [351, 153] width 129 height 18
click at [221, 44] on span at bounding box center [226, 43] width 11 height 11
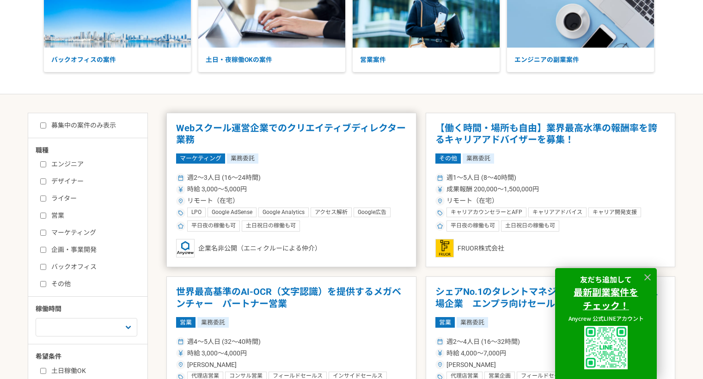
scroll to position [92, 0]
click at [41, 162] on input "エンジニア" at bounding box center [43, 164] width 6 height 6
checkbox input "true"
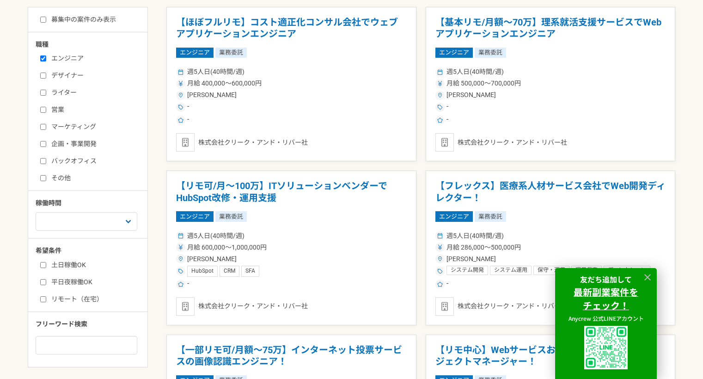
scroll to position [197, 0]
click at [44, 263] on input "土日稼働OK" at bounding box center [43, 265] width 6 height 6
checkbox input "true"
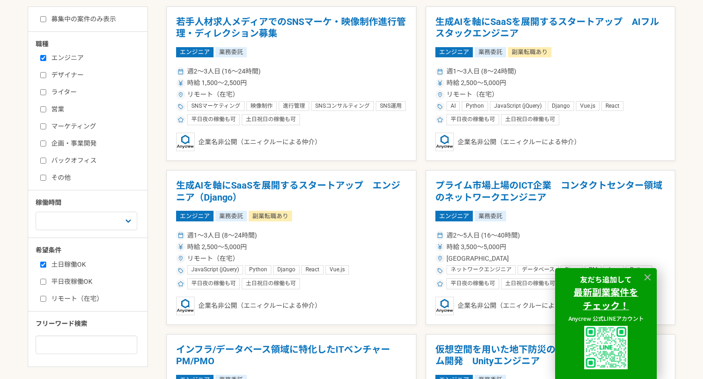
click at [46, 279] on label "平日夜稼働OK" at bounding box center [93, 282] width 106 height 10
click at [46, 279] on input "平日夜稼働OK" at bounding box center [43, 282] width 6 height 6
checkbox input "true"
click at [47, 301] on label "リモート（在宅）" at bounding box center [93, 299] width 106 height 10
click at [46, 301] on input "リモート（在宅）" at bounding box center [43, 299] width 6 height 6
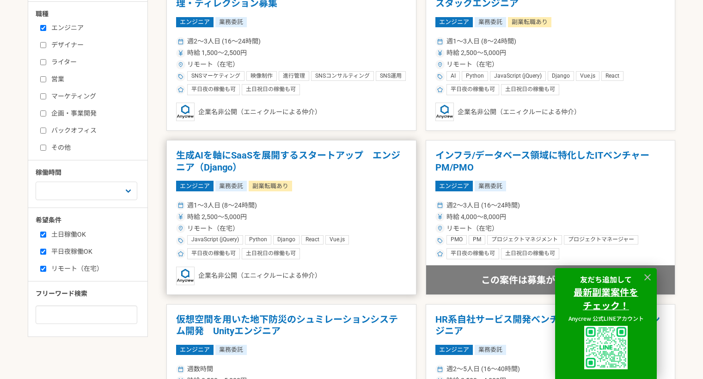
scroll to position [229, 0]
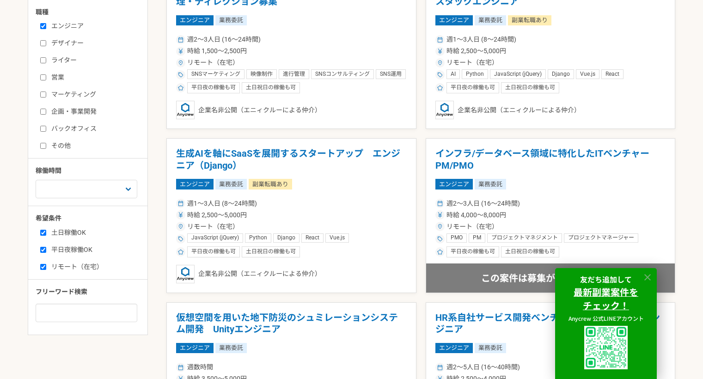
click at [650, 278] on icon at bounding box center [648, 277] width 11 height 11
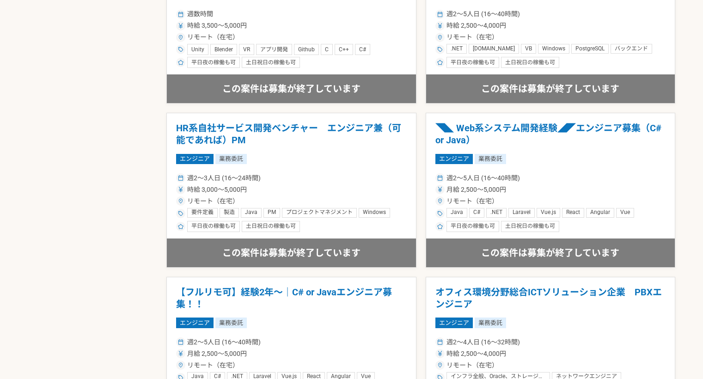
scroll to position [583, 0]
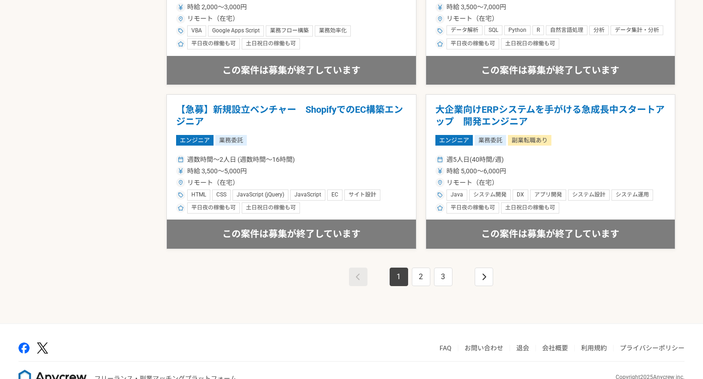
scroll to position [1609, 0]
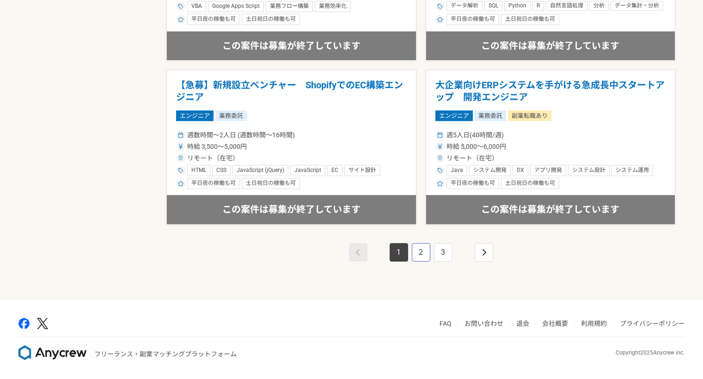
click at [421, 252] on link "2" at bounding box center [421, 252] width 18 height 18
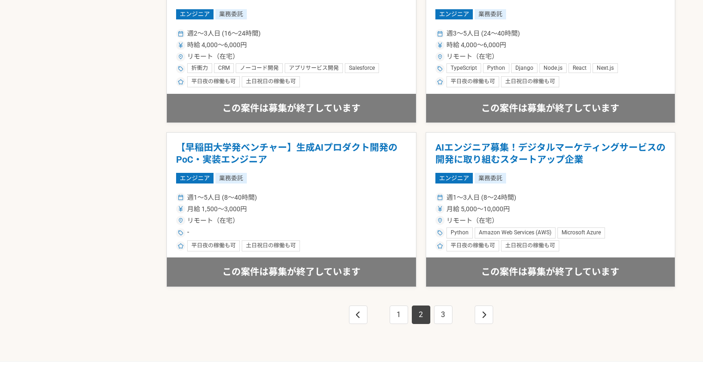
scroll to position [1609, 0]
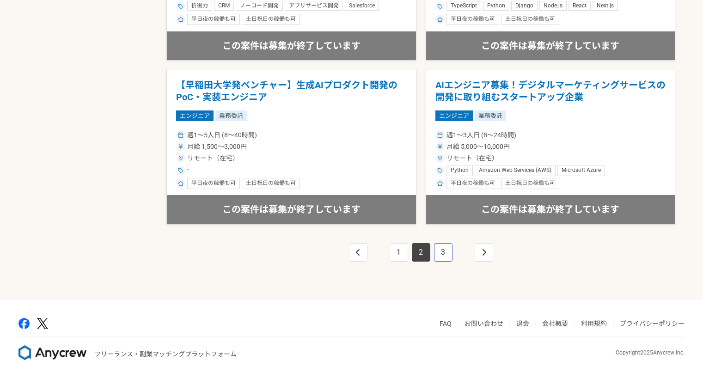
click at [446, 253] on link "3" at bounding box center [443, 252] width 18 height 18
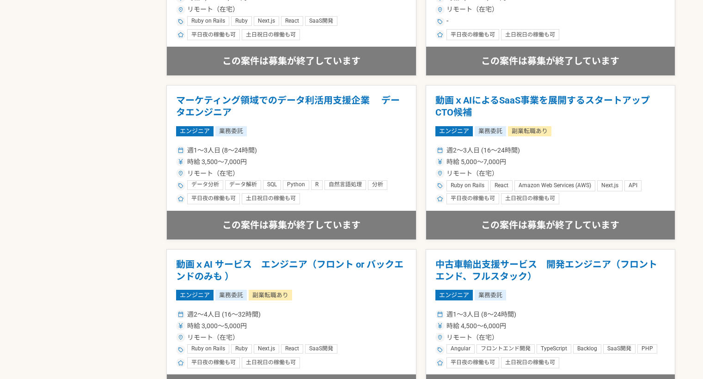
scroll to position [953, 0]
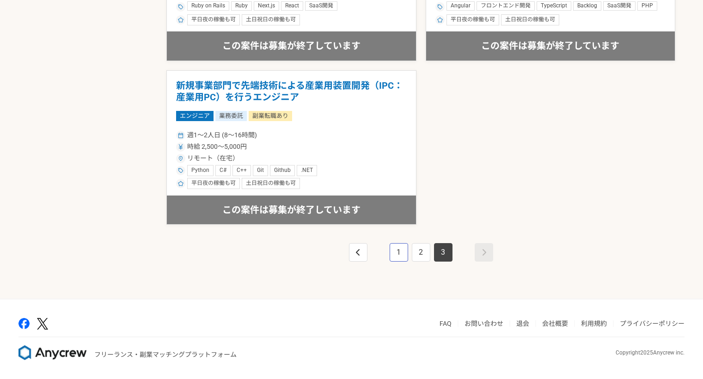
click at [399, 250] on link "1" at bounding box center [399, 252] width 18 height 18
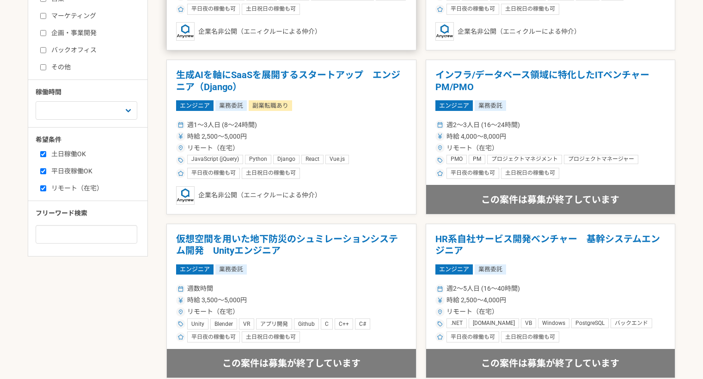
scroll to position [308, 0]
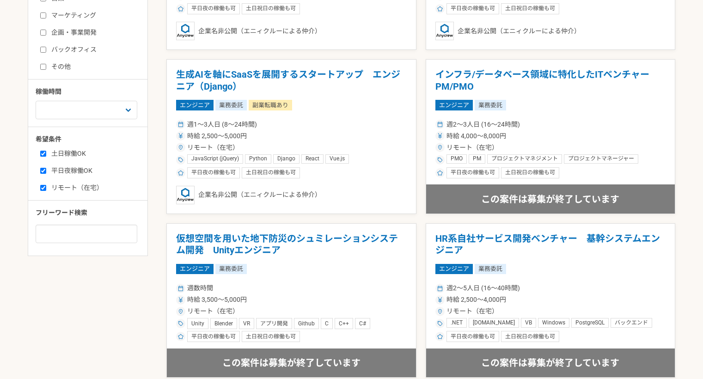
click at [46, 190] on input "リモート（在宅）" at bounding box center [43, 188] width 6 height 6
checkbox input "false"
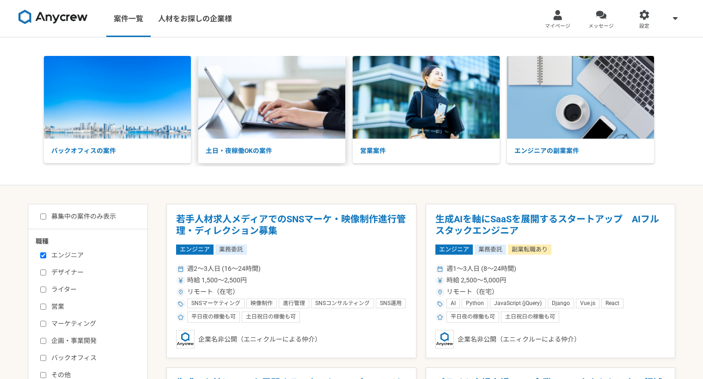
click at [261, 110] on img at bounding box center [271, 97] width 147 height 83
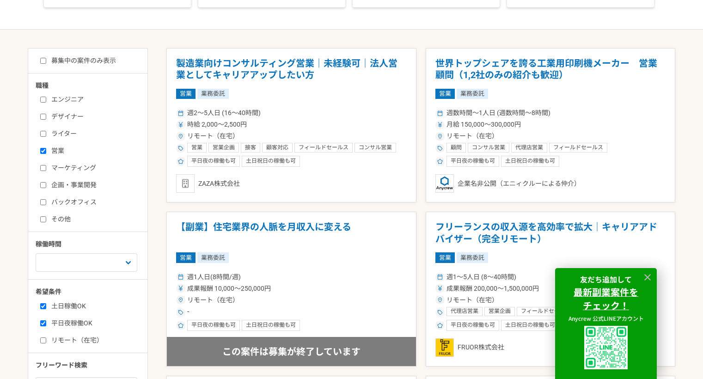
scroll to position [156, 0]
click at [40, 153] on label "営業" at bounding box center [93, 151] width 106 height 10
click at [40, 153] on input "営業" at bounding box center [43, 150] width 6 height 6
checkbox input "false"
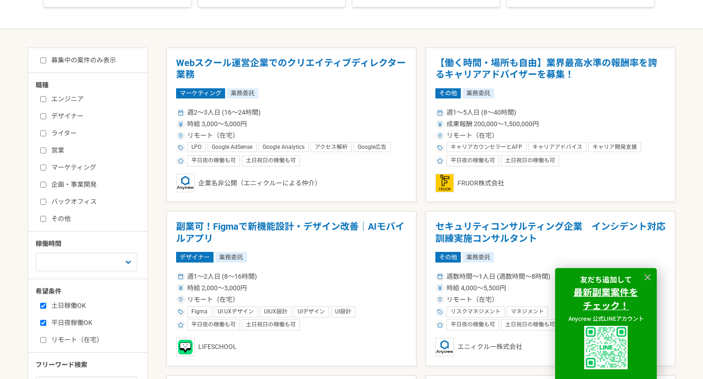
click at [47, 100] on label "エンジニア" at bounding box center [93, 99] width 106 height 10
click at [46, 100] on input "エンジニア" at bounding box center [43, 99] width 6 height 6
checkbox input "true"
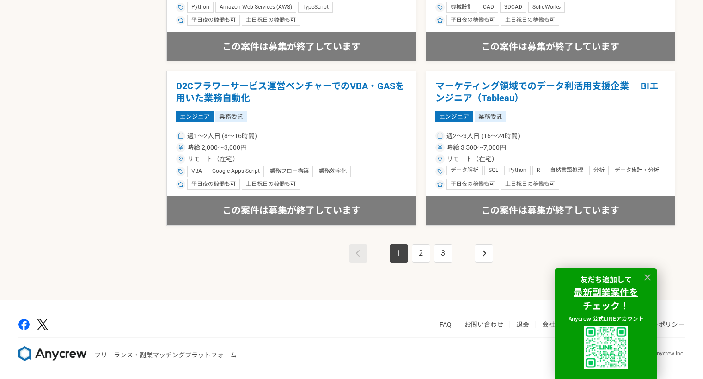
scroll to position [1609, 0]
